Goal: Task Accomplishment & Management: Complete application form

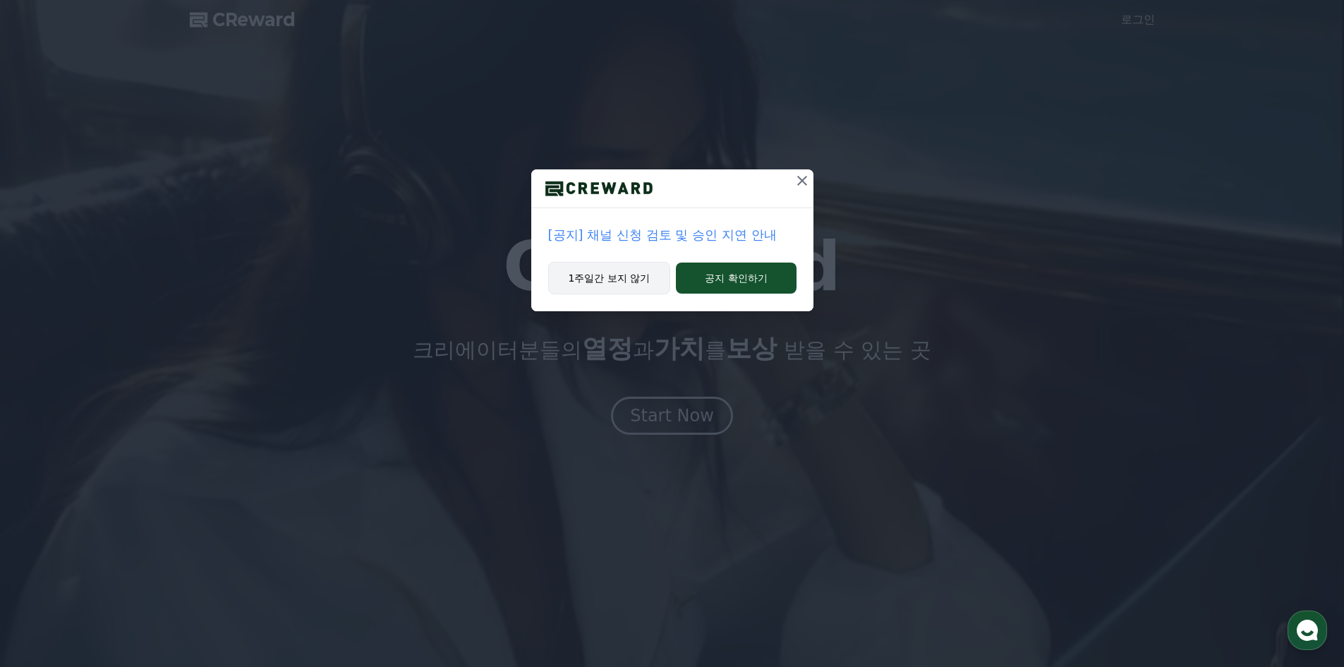
click at [634, 283] on button "1주일간 보지 않기" at bounding box center [609, 278] width 123 height 32
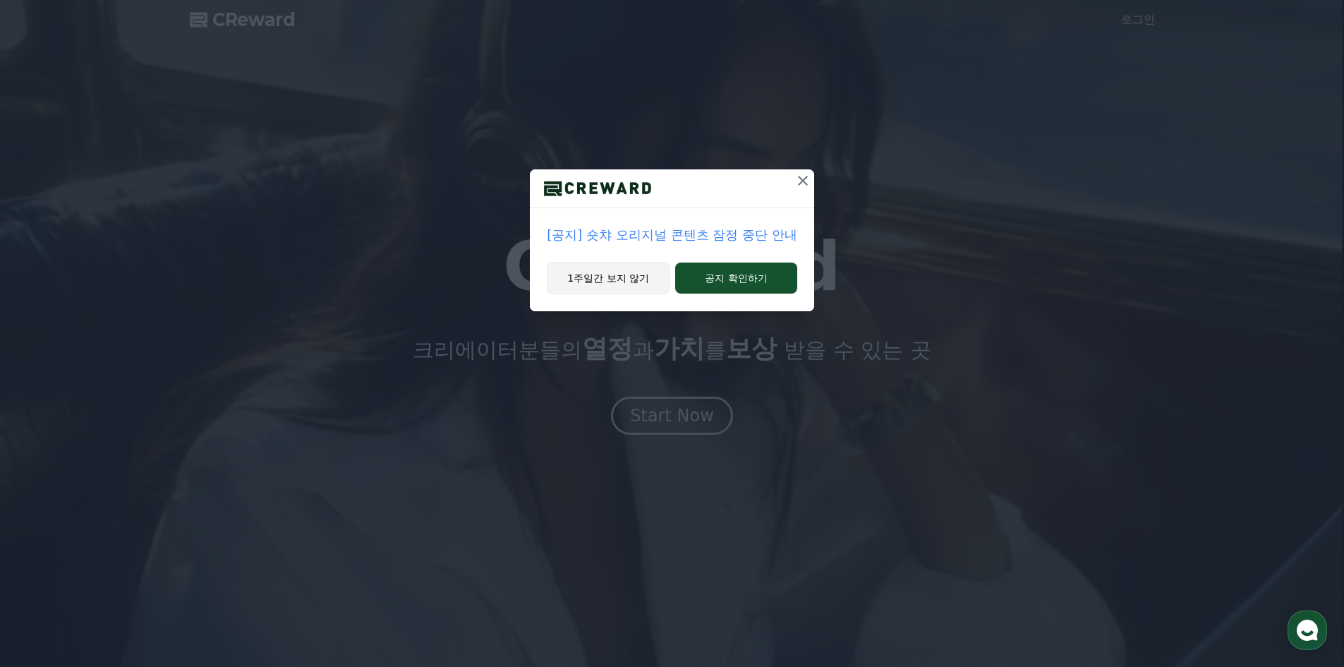
click at [634, 278] on button "1주일간 보지 않기" at bounding box center [608, 278] width 123 height 32
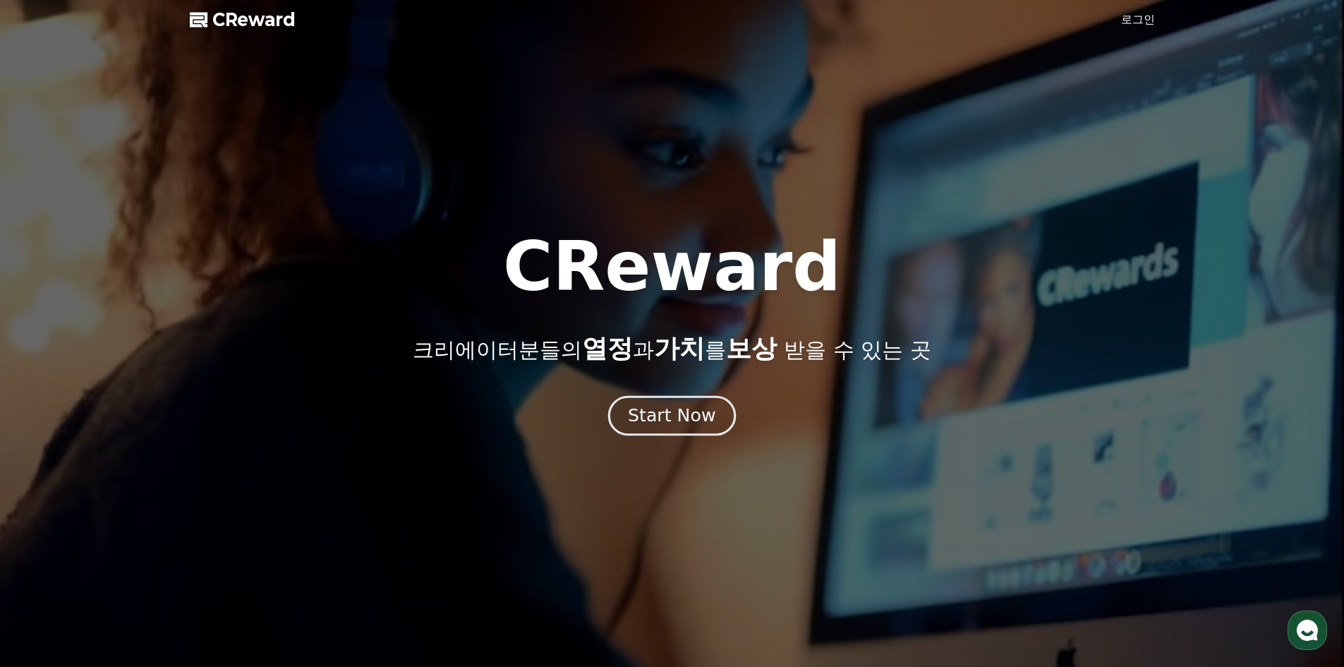
click at [664, 411] on div "Start Now" at bounding box center [671, 416] width 87 height 24
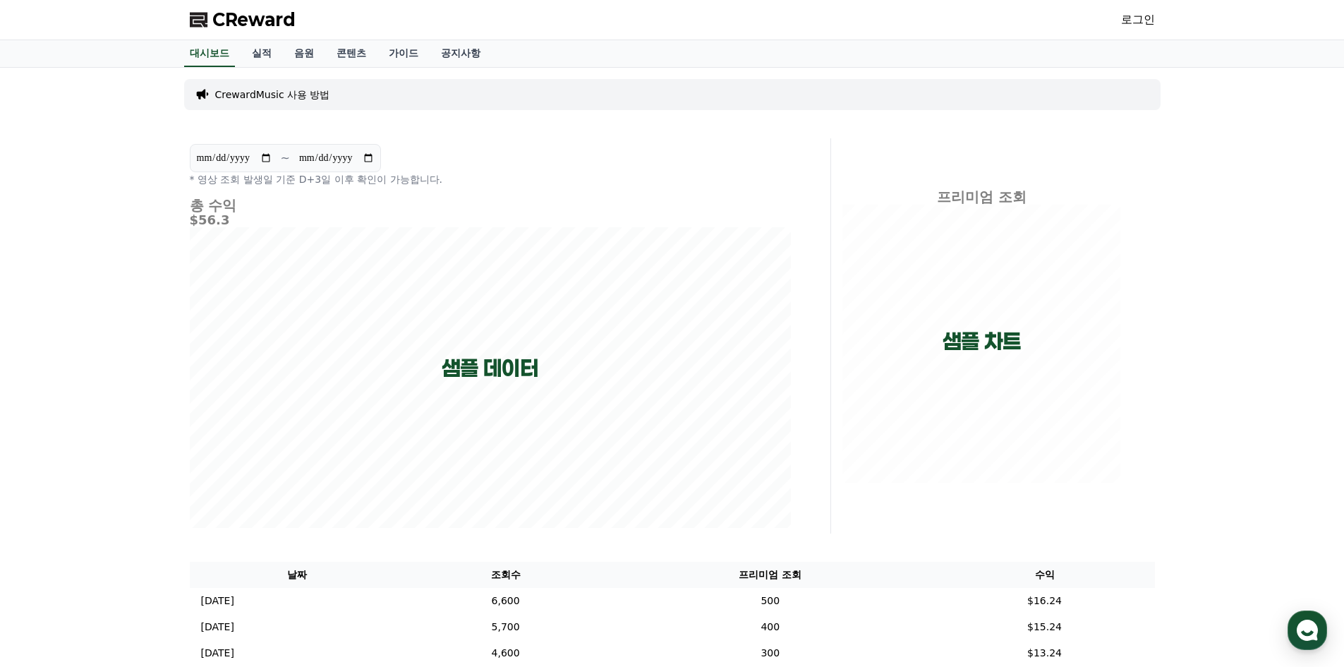
click at [1144, 15] on link "로그인" at bounding box center [1138, 19] width 34 height 17
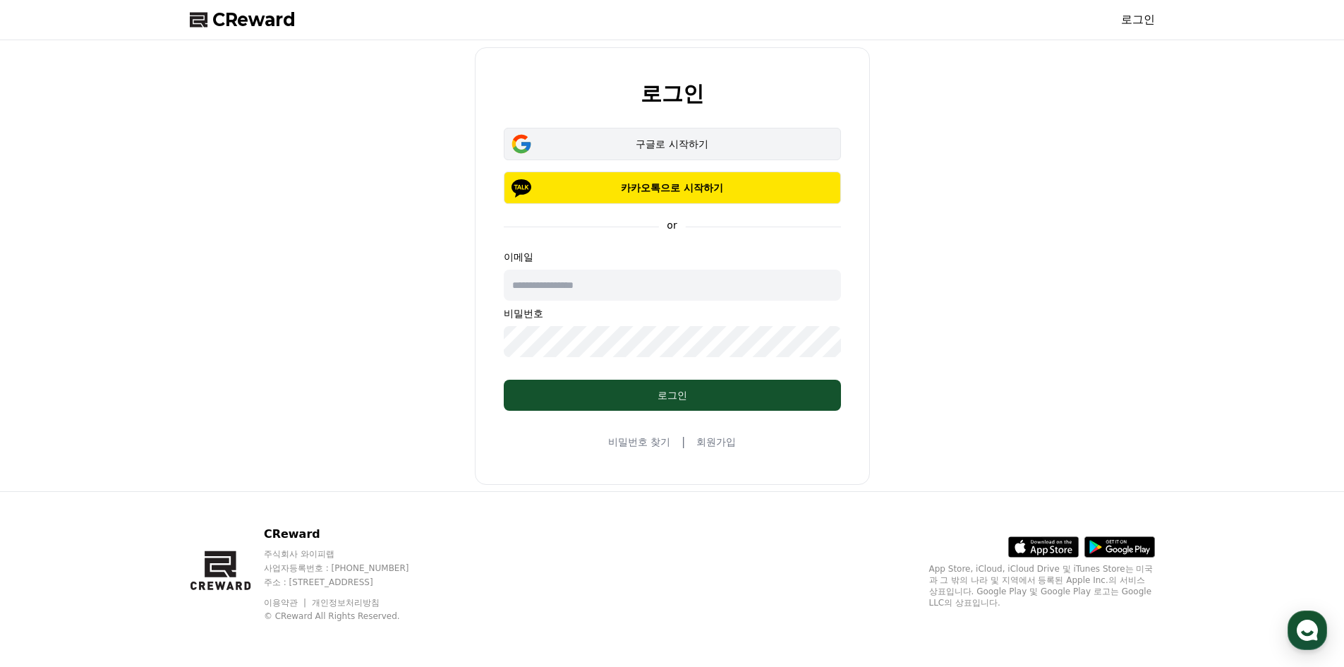
click at [679, 144] on div "구글로 시작하기" at bounding box center [672, 144] width 296 height 14
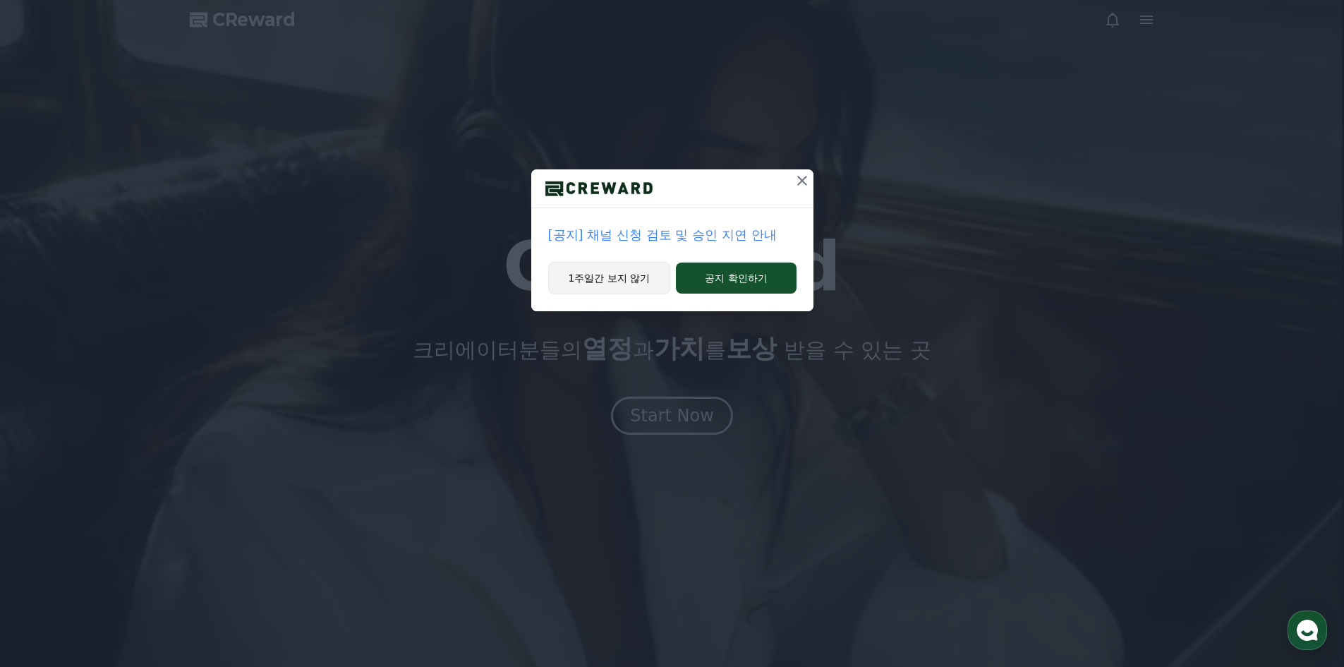
click at [612, 275] on button "1주일간 보지 않기" at bounding box center [609, 278] width 123 height 32
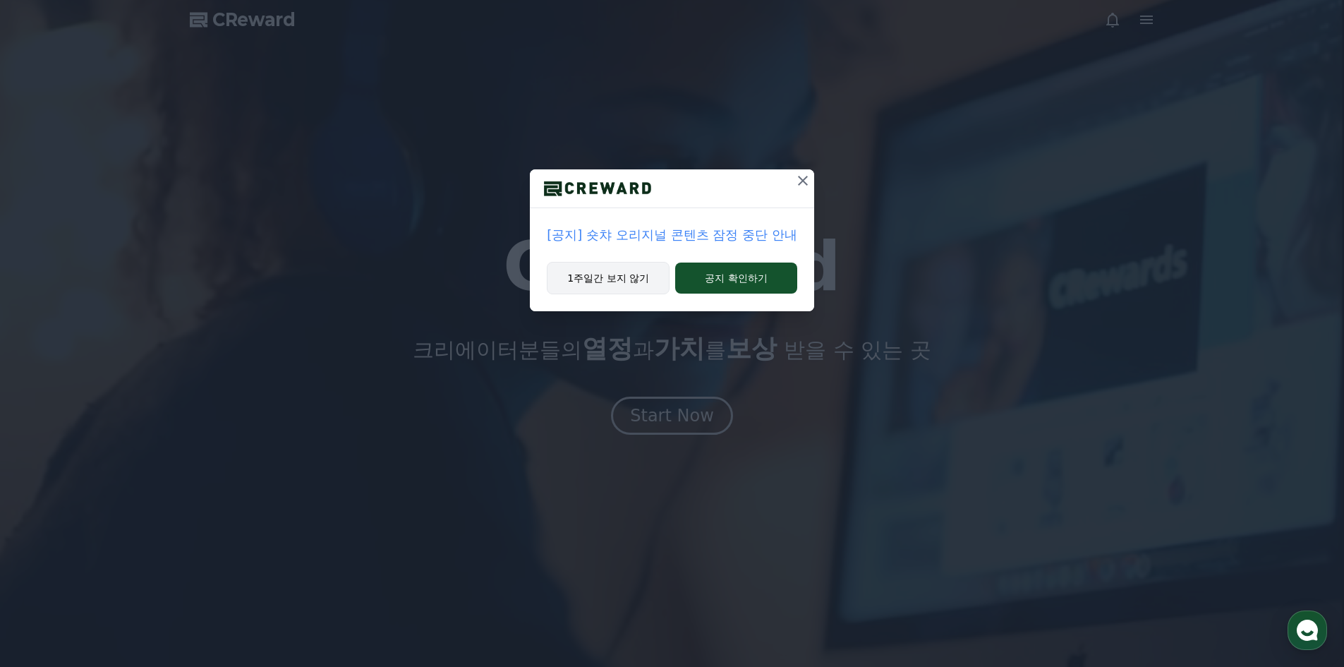
click at [626, 271] on button "1주일간 보지 않기" at bounding box center [608, 278] width 123 height 32
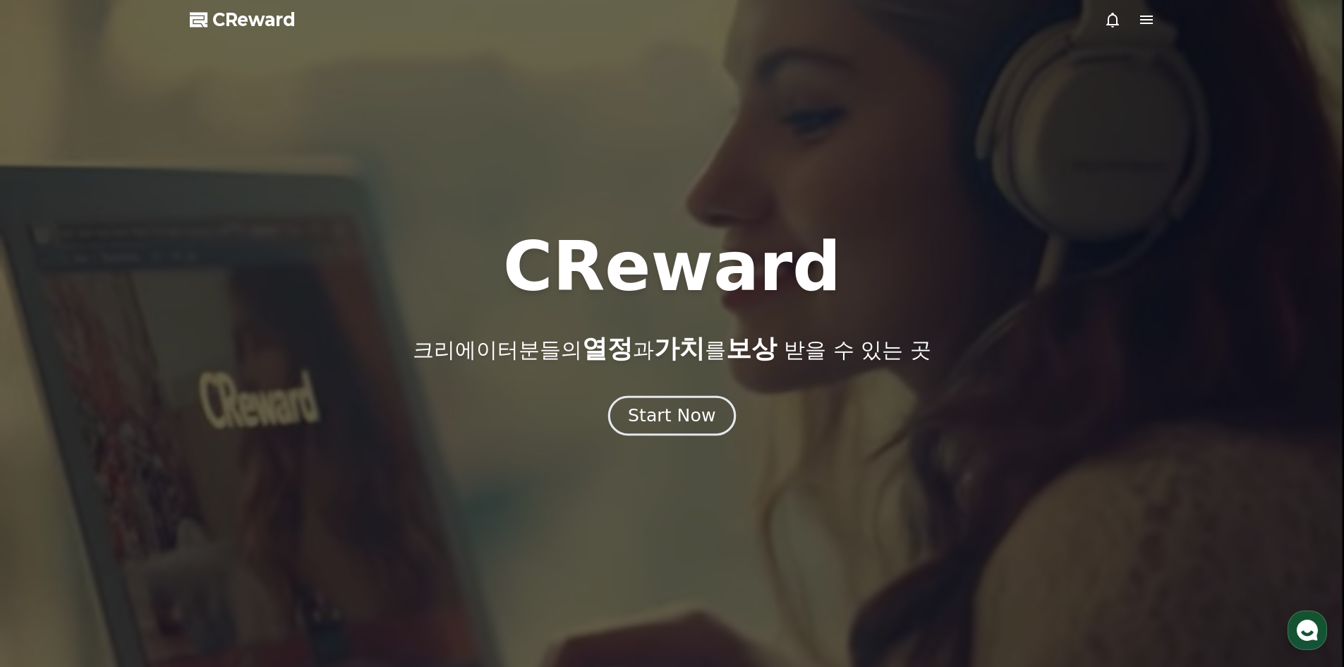
click at [666, 413] on div "Start Now" at bounding box center [671, 416] width 87 height 24
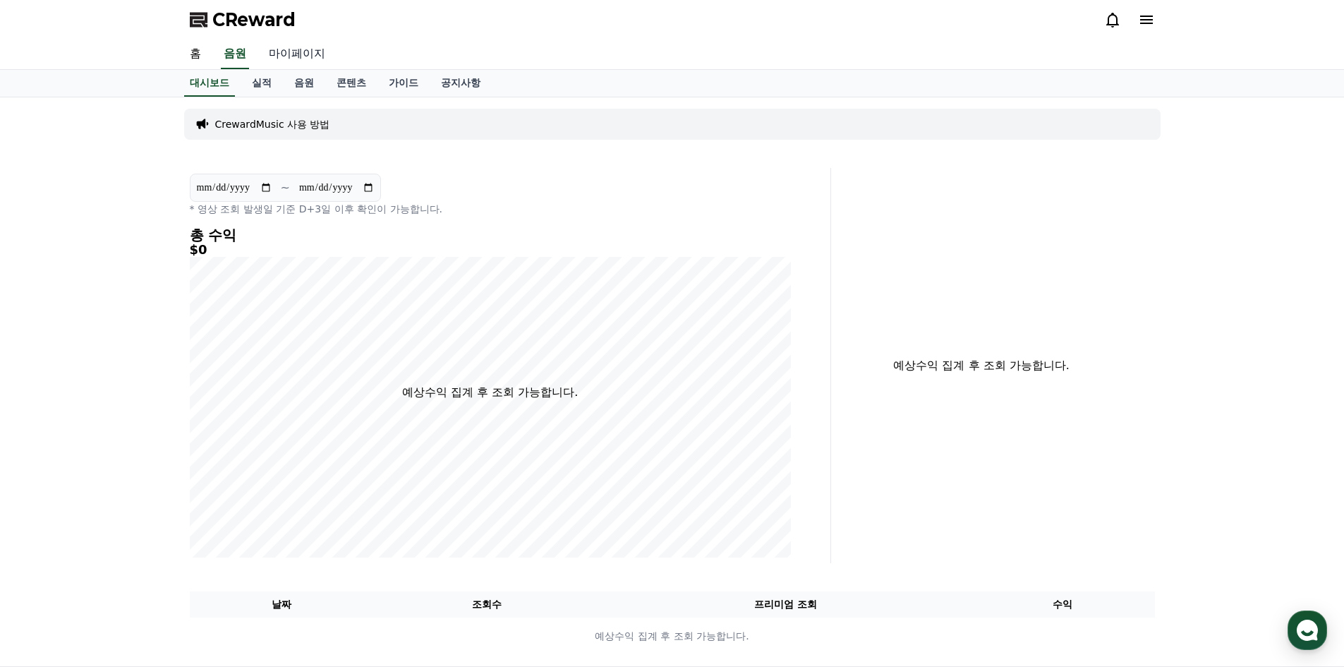
click at [316, 55] on link "마이페이지" at bounding box center [296, 55] width 79 height 30
select select "**********"
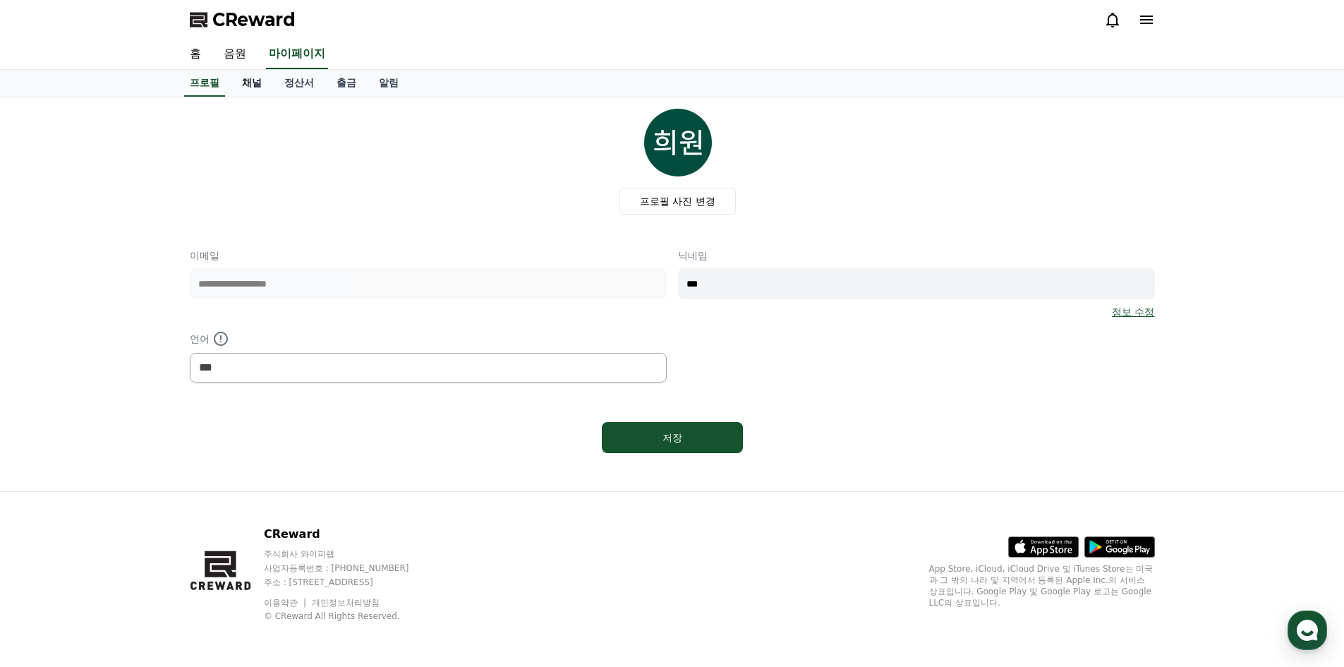
click at [258, 85] on link "채널" at bounding box center [252, 83] width 42 height 27
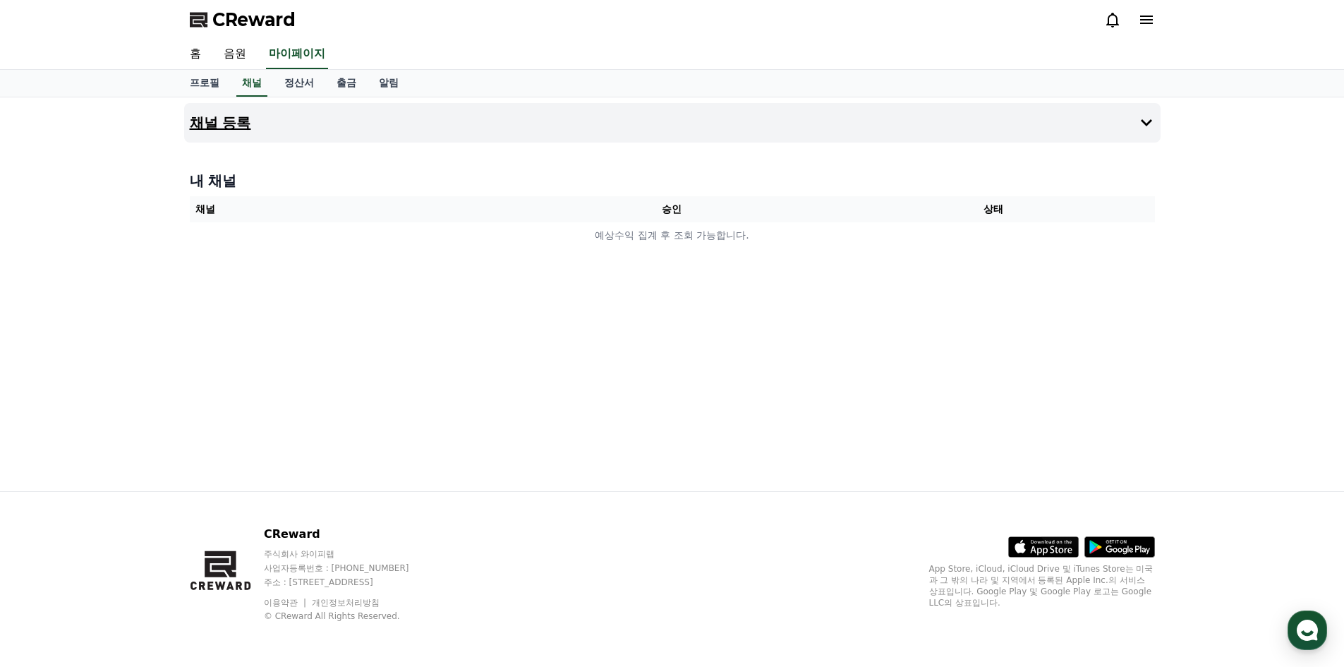
click at [509, 120] on button "채널 등록" at bounding box center [672, 123] width 976 height 40
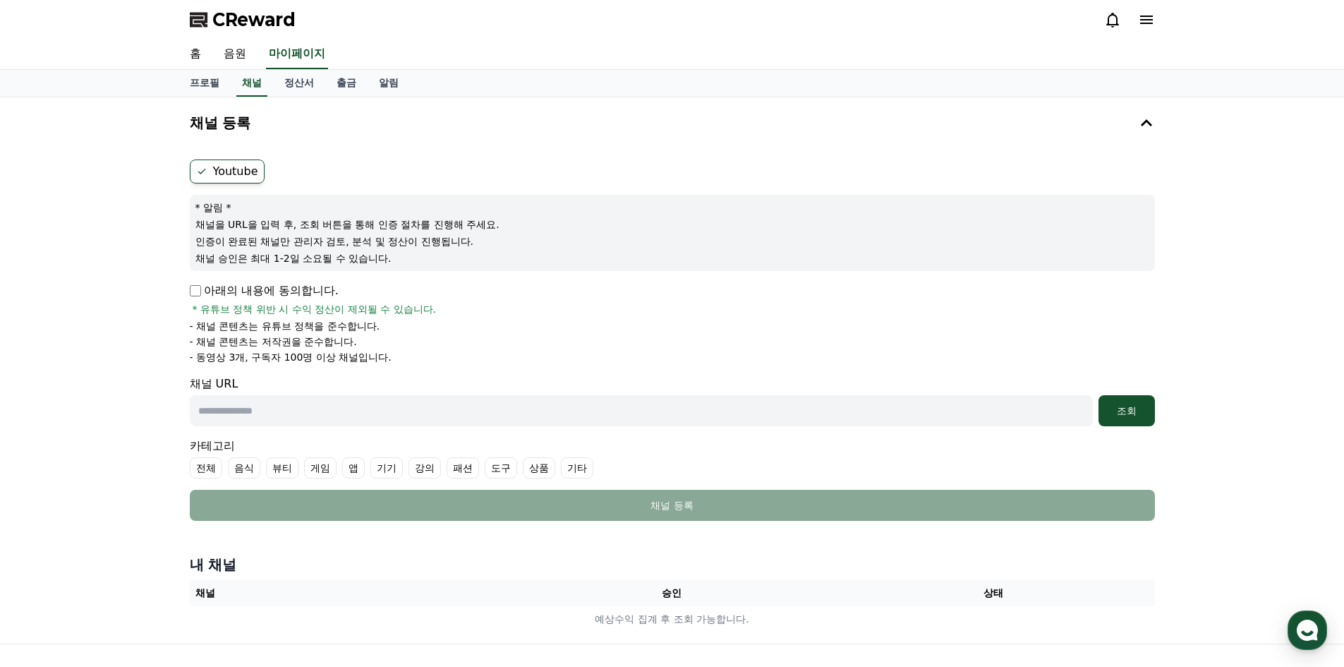
click at [310, 408] on input "text" at bounding box center [641, 410] width 903 height 31
paste input "**********"
type input "**********"
click at [1125, 411] on div "조회" at bounding box center [1126, 411] width 45 height 14
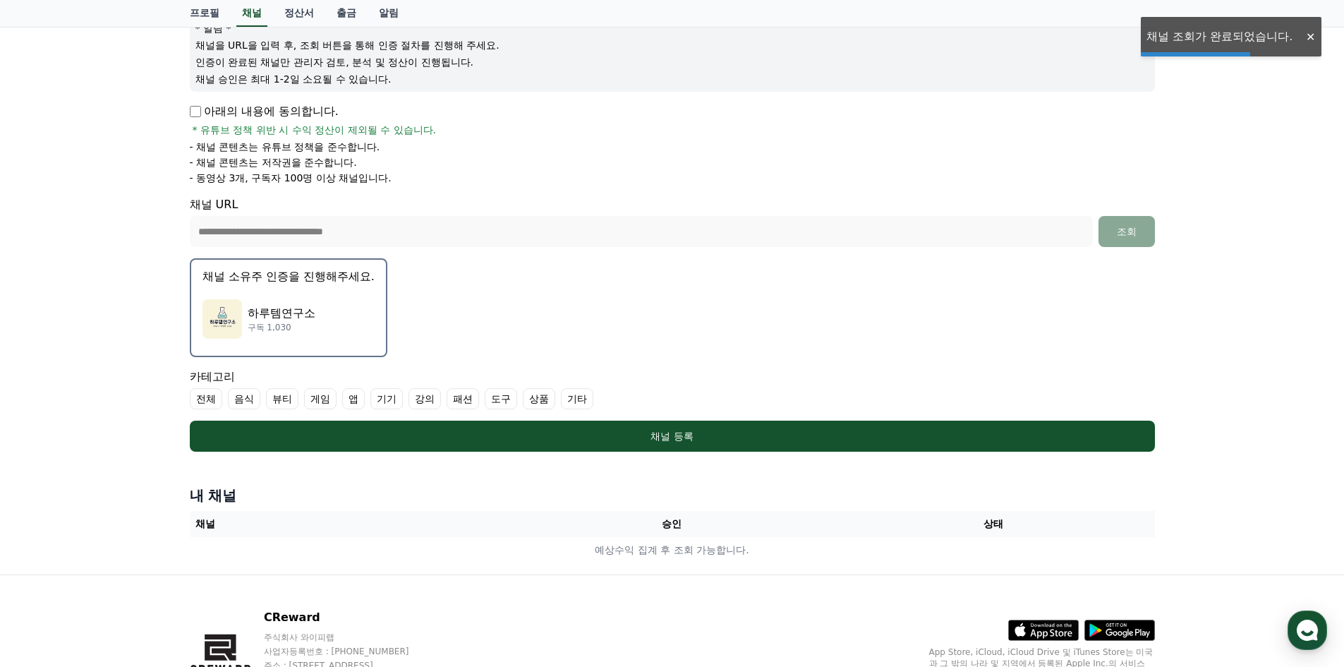
scroll to position [212, 0]
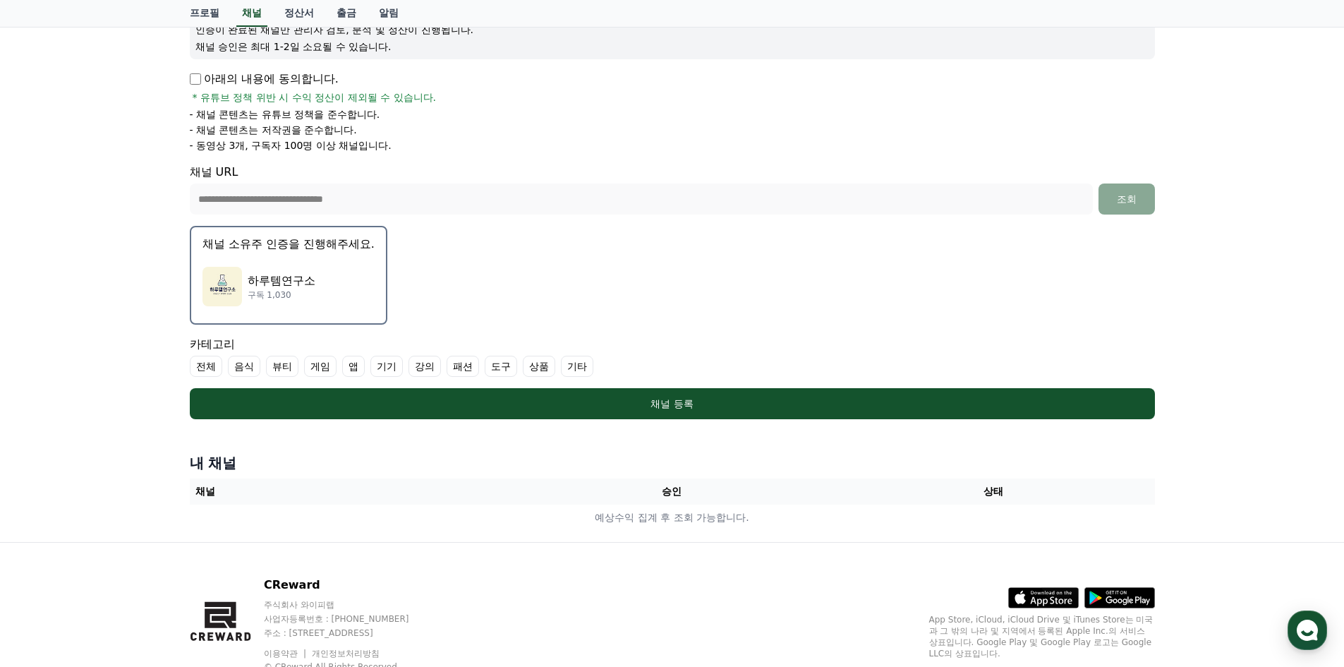
click at [537, 367] on label "상품" at bounding box center [539, 366] width 32 height 21
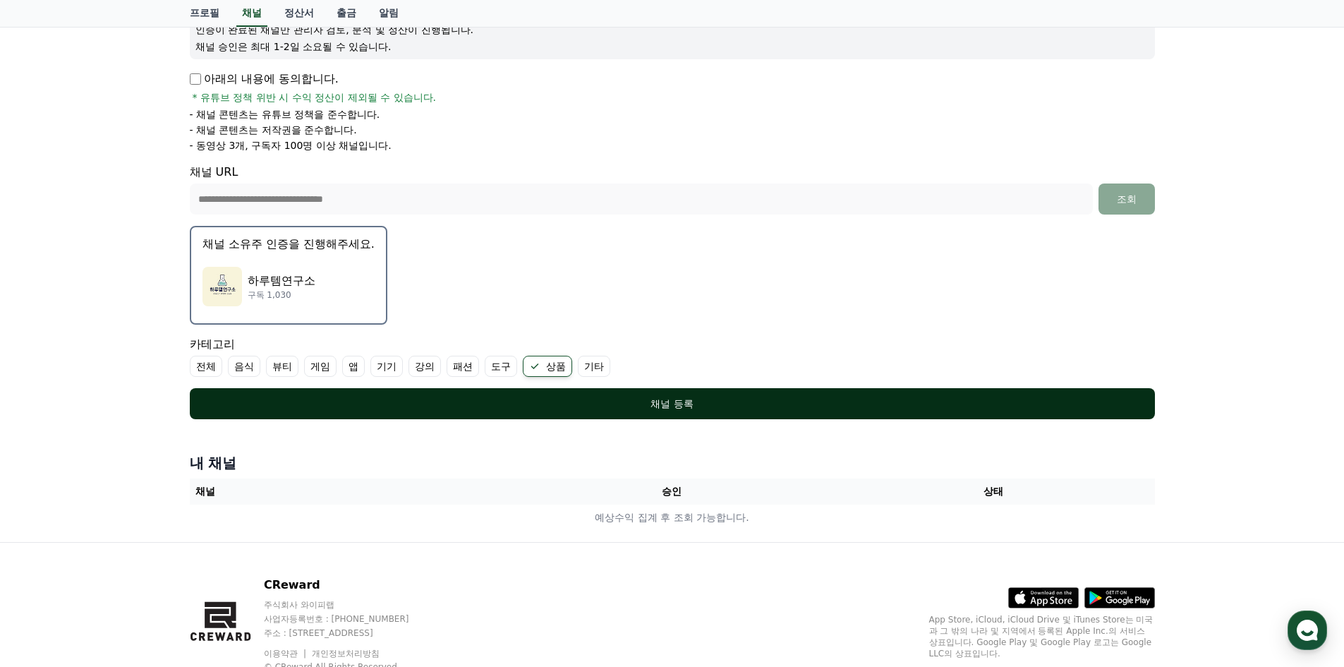
click at [614, 401] on div "채널 등록" at bounding box center [672, 403] width 909 height 14
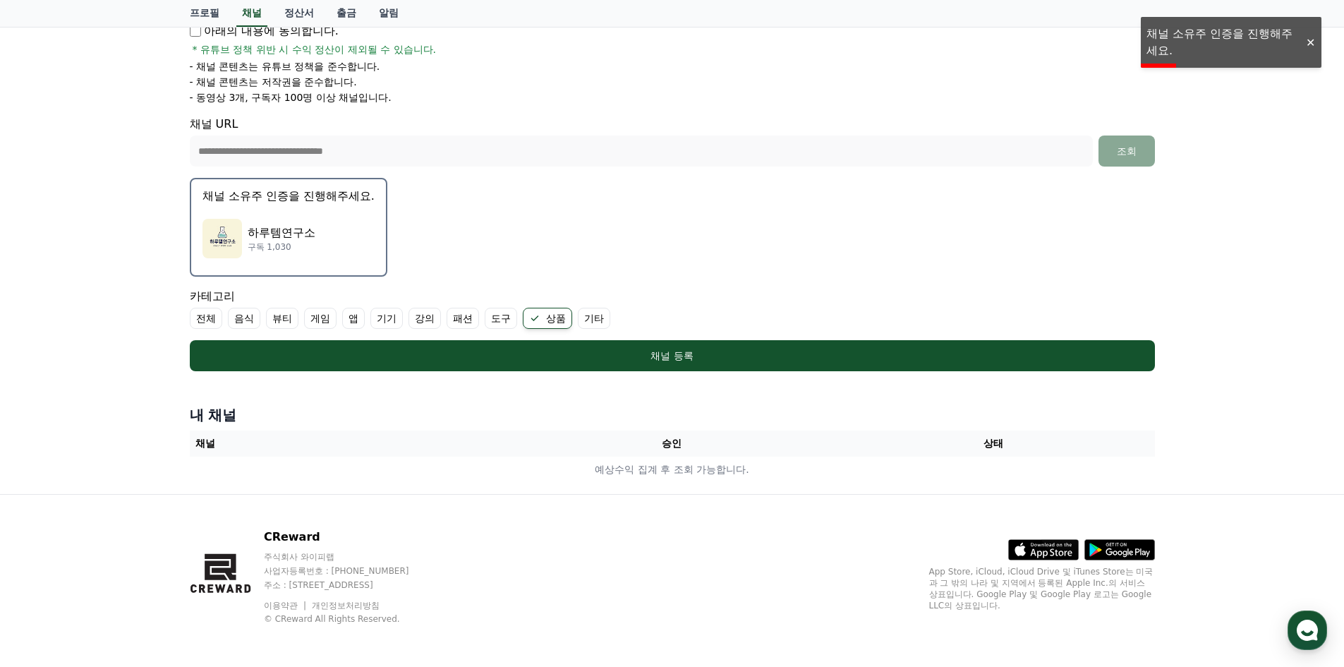
scroll to position [262, 0]
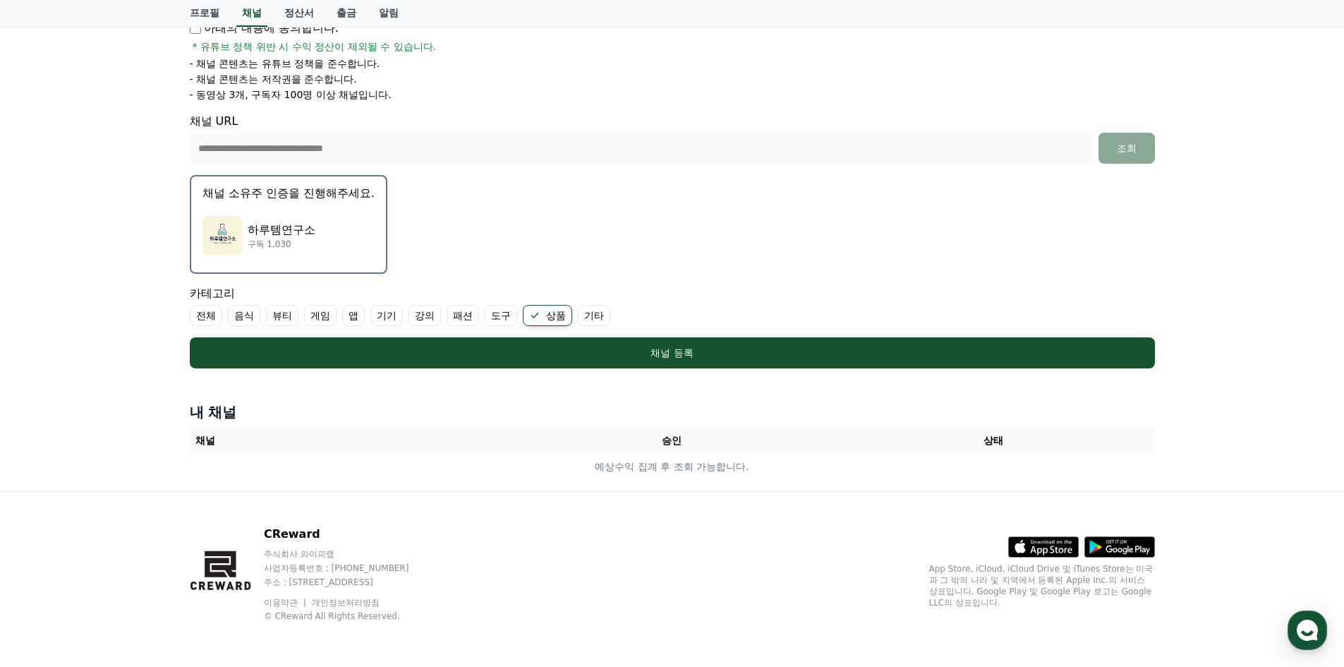
click at [614, 236] on form "**********" at bounding box center [672, 132] width 965 height 471
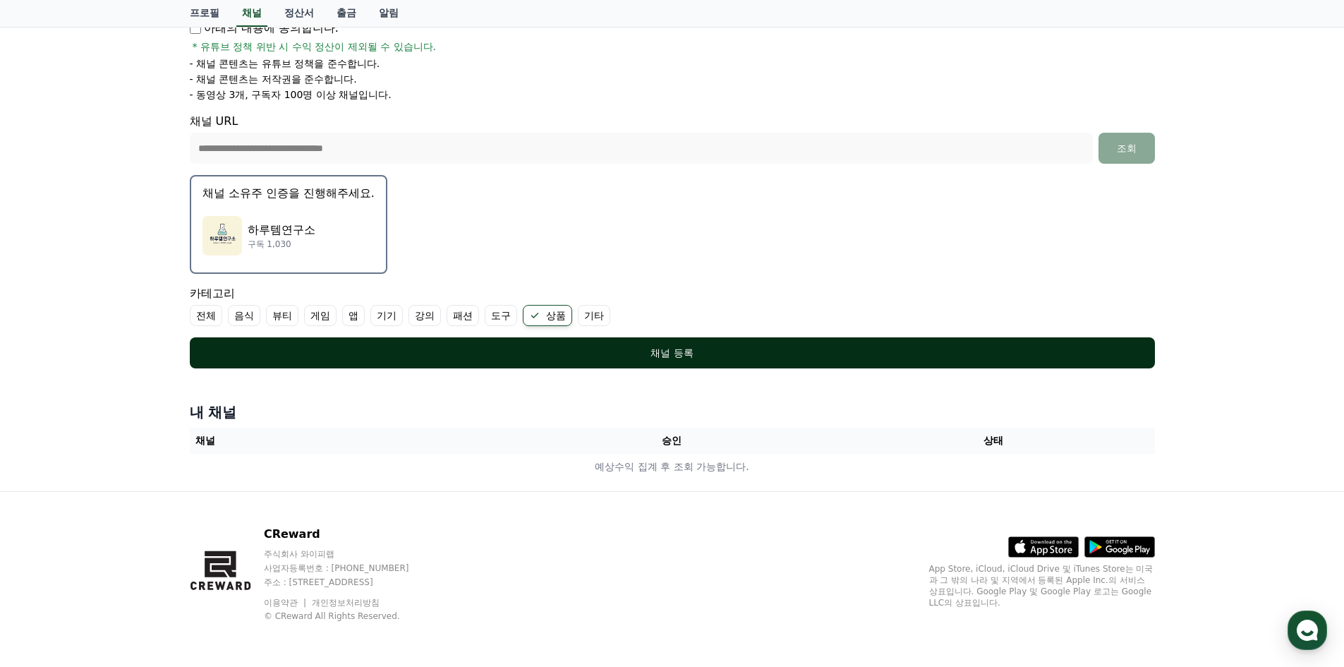
click at [667, 350] on div "채널 등록" at bounding box center [672, 353] width 909 height 14
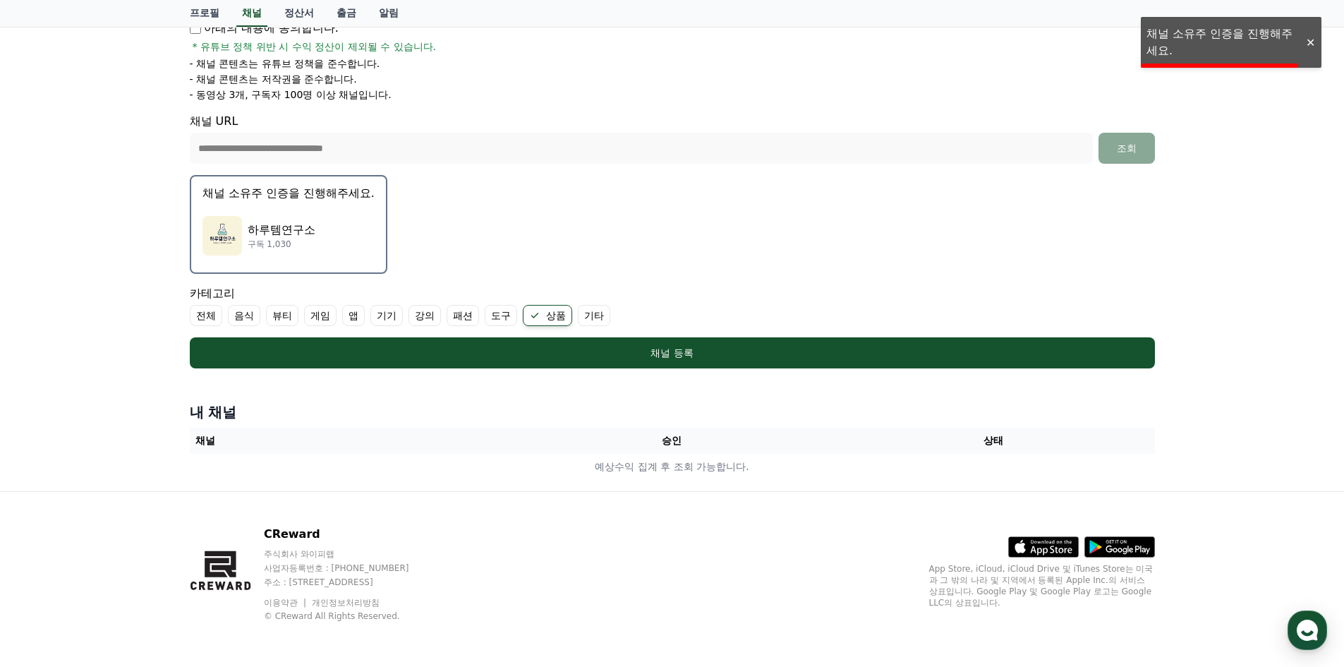
click at [1207, 24] on div "프로필 채널 정산서 출금 알림" at bounding box center [672, 14] width 1344 height 28
click at [1192, 44] on div "**********" at bounding box center [672, 163] width 1344 height 656
click at [1192, 45] on div "**********" at bounding box center [672, 163] width 1344 height 656
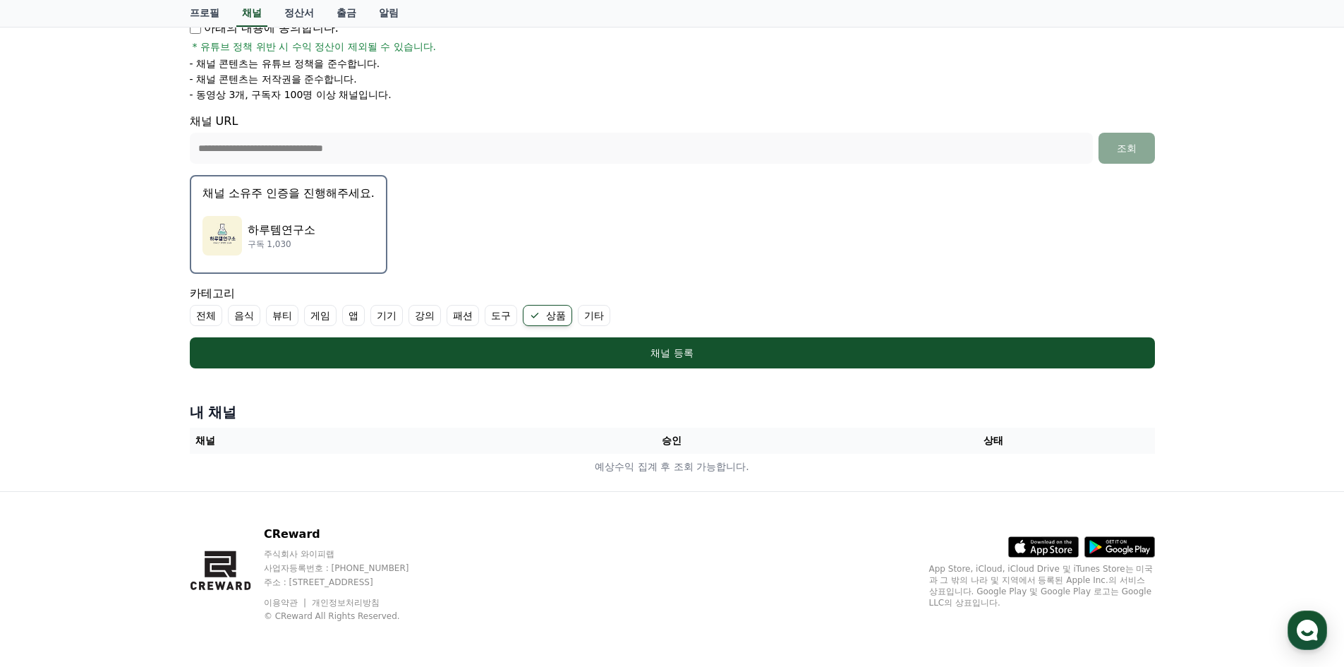
click at [247, 195] on p "채널 소유주 인증을 진행해주세요." at bounding box center [288, 193] width 172 height 17
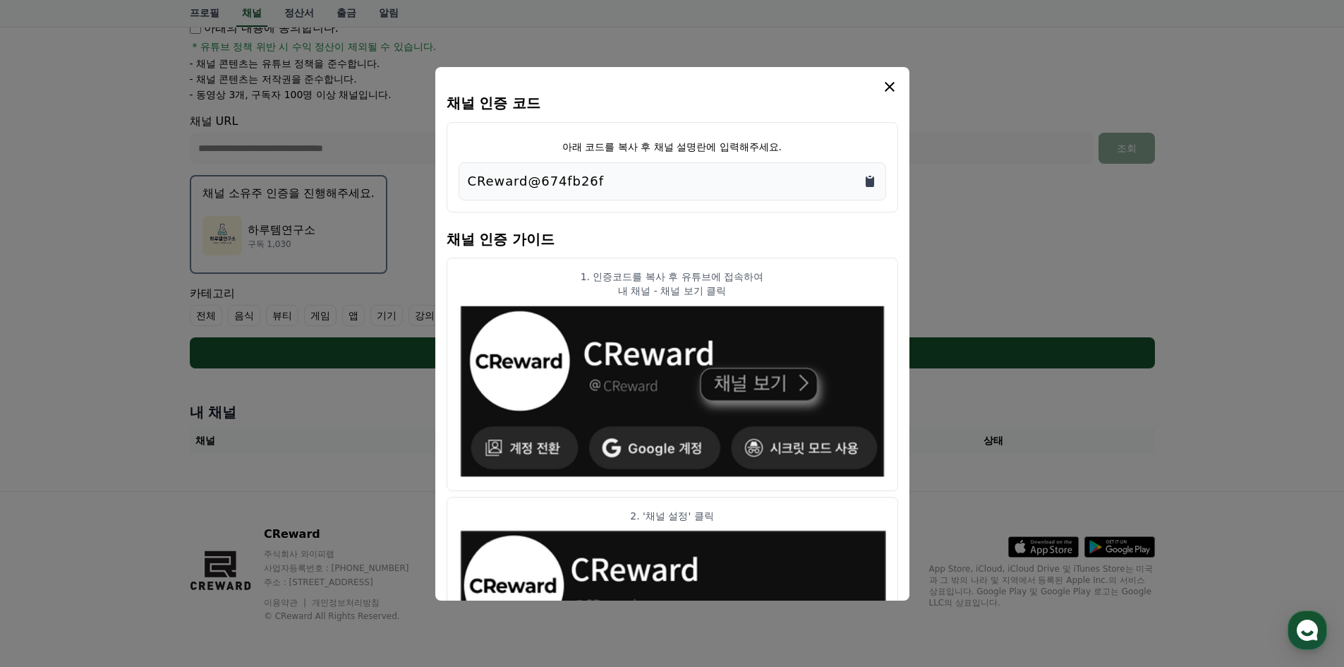
click at [866, 181] on icon "Copy to clipboard" at bounding box center [870, 181] width 8 height 11
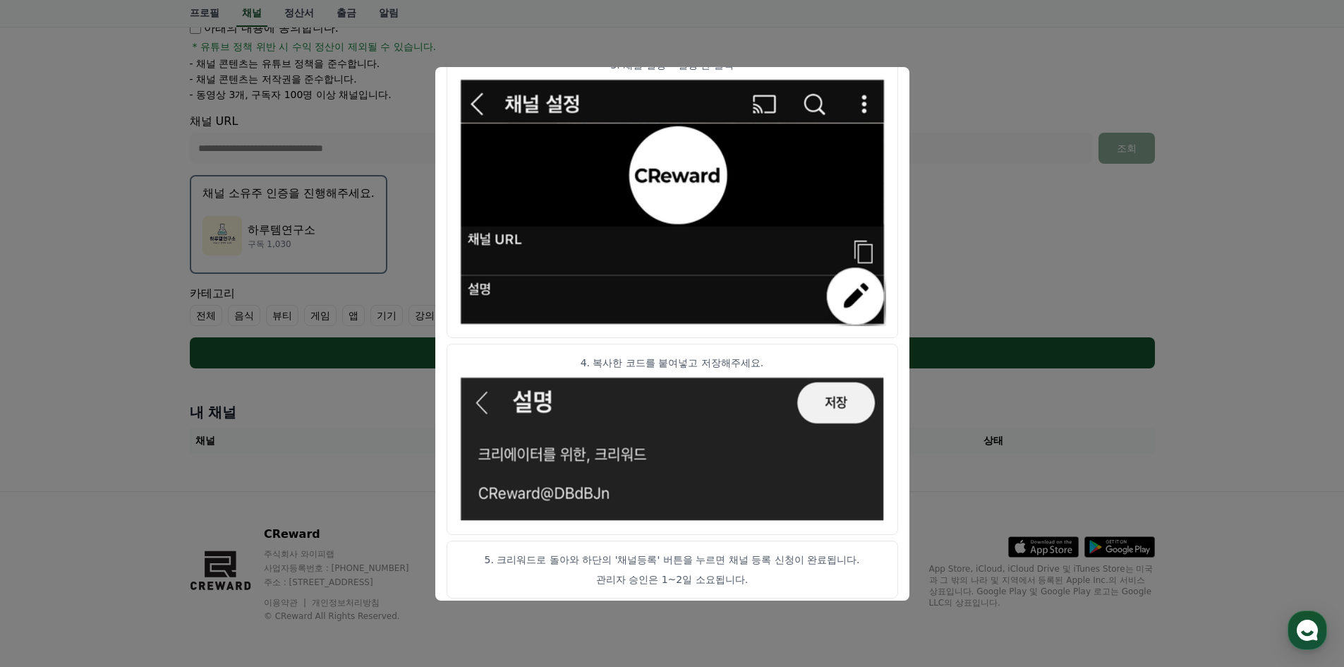
scroll to position [684, 0]
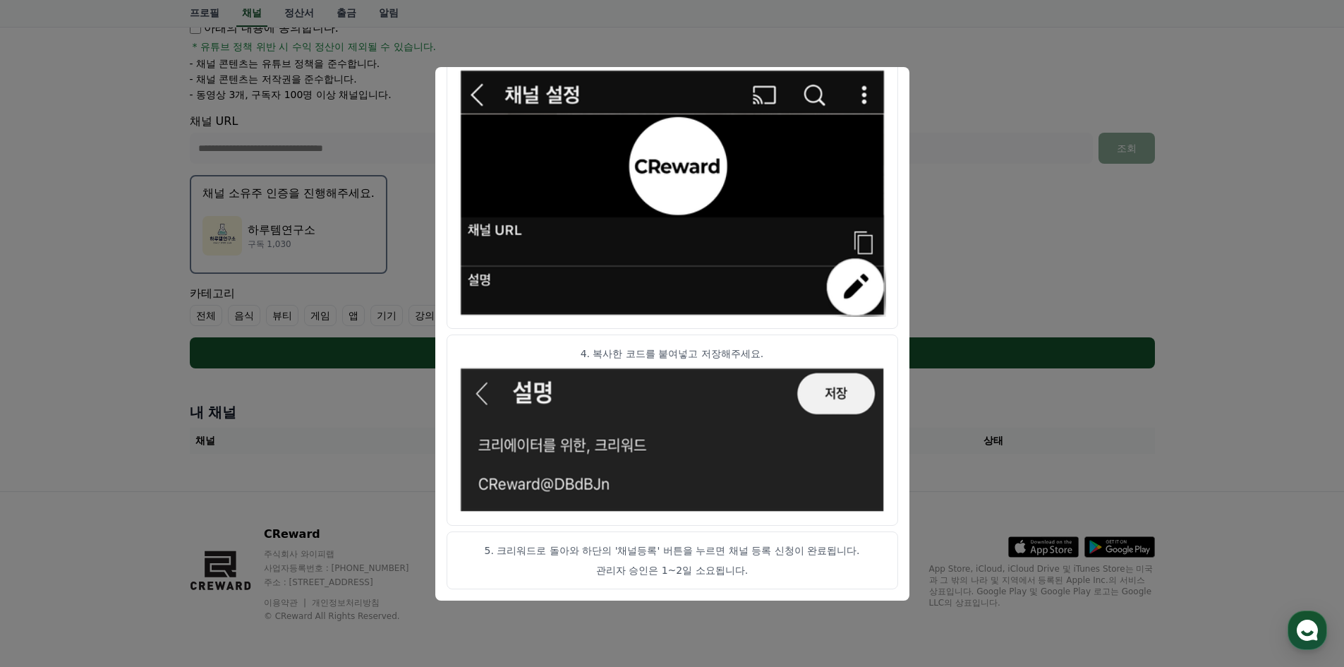
click at [955, 175] on button "close modal" at bounding box center [672, 333] width 1344 height 667
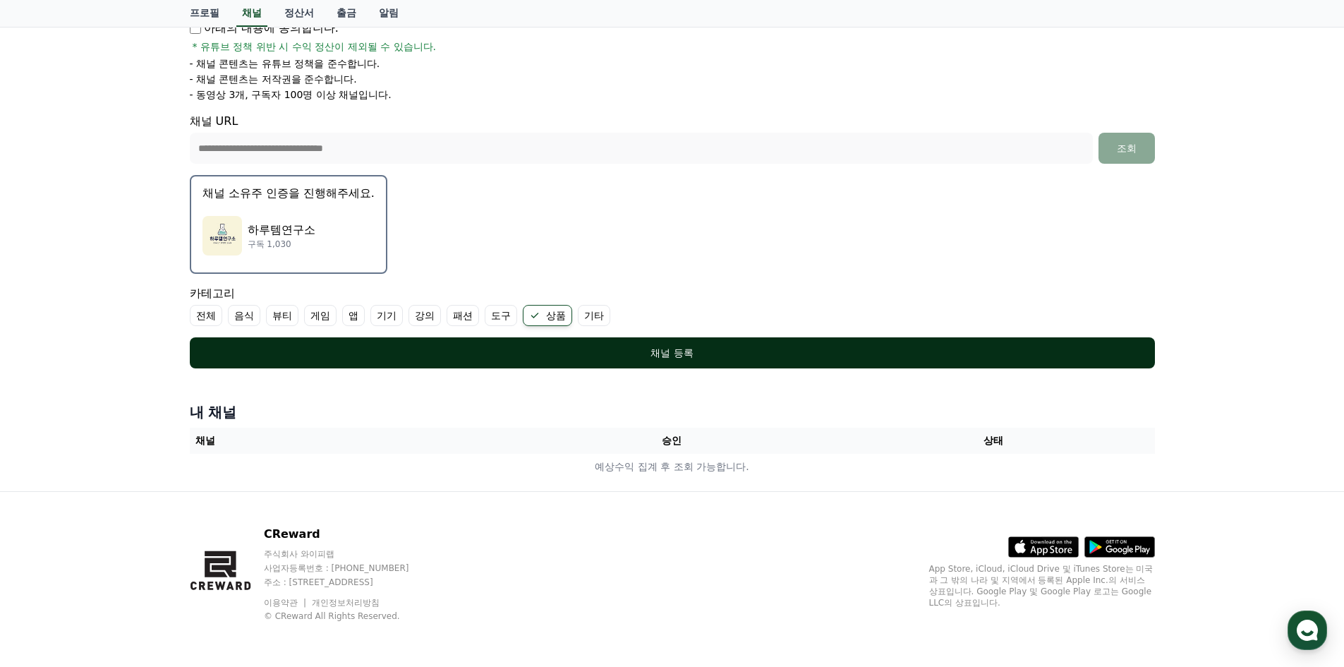
click at [796, 344] on button "채널 등록" at bounding box center [672, 352] width 965 height 31
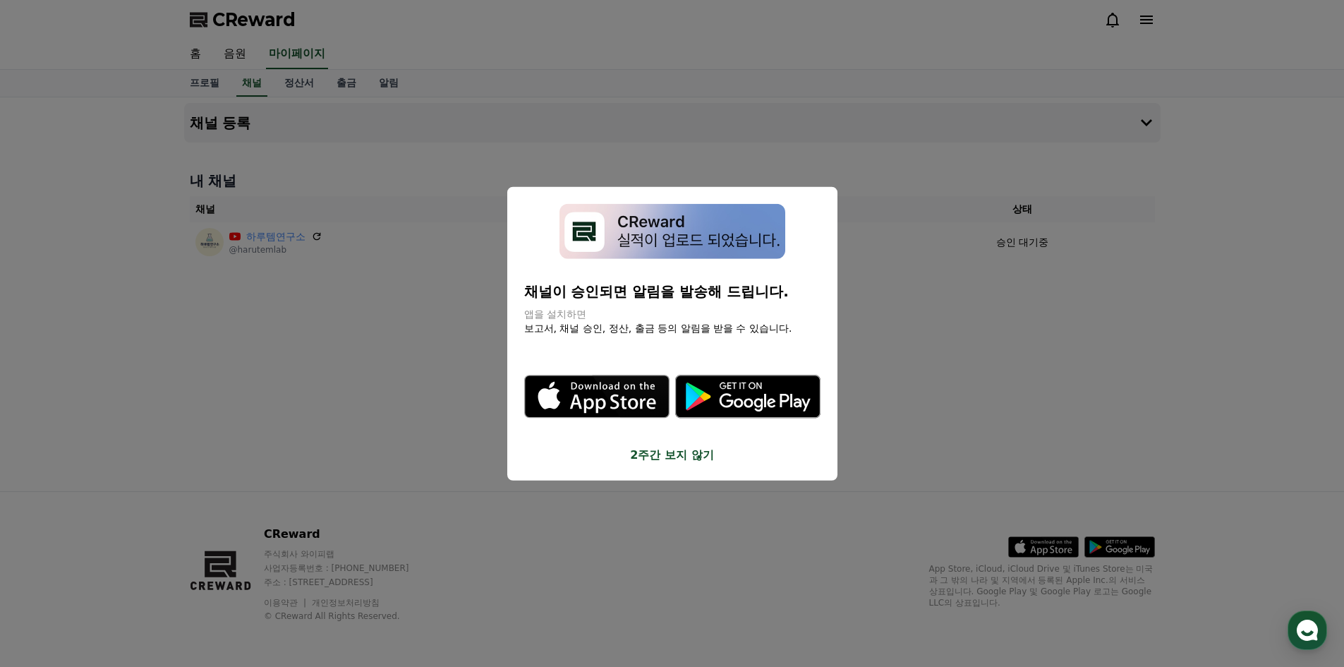
click at [672, 454] on button "2주간 보지 않기" at bounding box center [672, 455] width 296 height 17
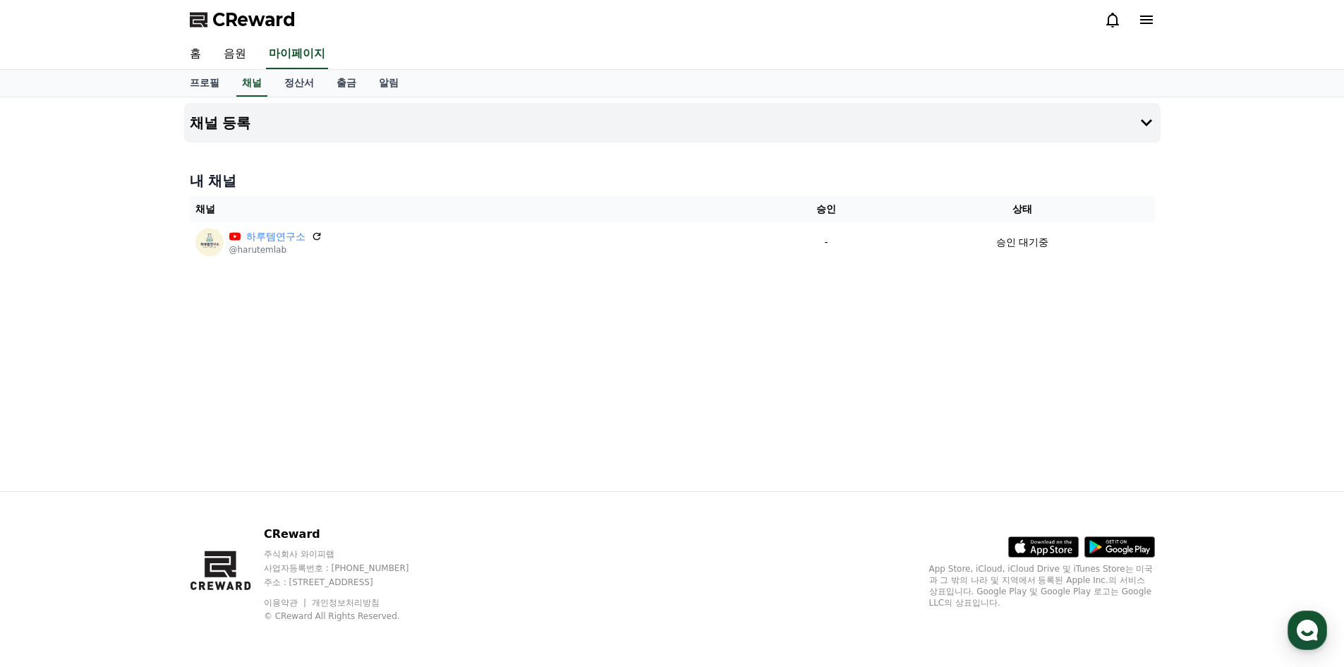
click at [582, 389] on div "채널 등록 내 채널 채널 승인 상태 하루템연구소 @harutemlab - 승인 대기중" at bounding box center [672, 294] width 988 height 394
